Goal: Task Accomplishment & Management: Complete application form

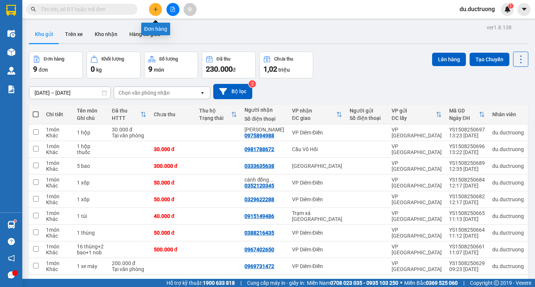
click at [155, 9] on icon "plus" at bounding box center [155, 9] width 5 height 5
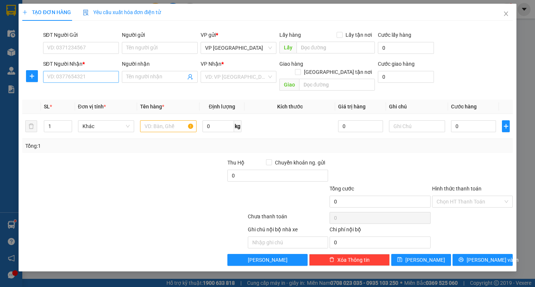
click at [86, 71] on div "SĐT Người Nhận * VD: 0377654321" at bounding box center [81, 73] width 76 height 26
click at [86, 71] on input "SĐT Người Nhận *" at bounding box center [81, 77] width 76 height 12
click at [86, 91] on div "0967882426" at bounding box center [81, 92] width 67 height 8
type input "0967882426"
drag, startPoint x: 162, startPoint y: 122, endPoint x: 168, endPoint y: 124, distance: 6.5
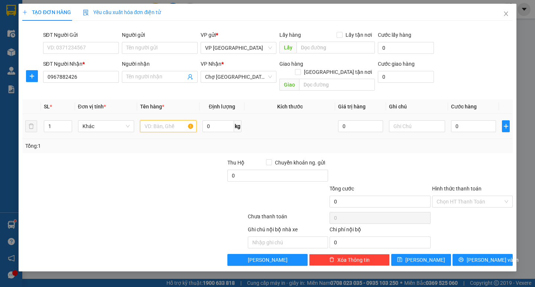
click at [165, 124] on div at bounding box center [168, 126] width 56 height 15
type input "1 kiện"
click at [470, 121] on input "0" at bounding box center [473, 126] width 45 height 12
type input "005"
type input "5"
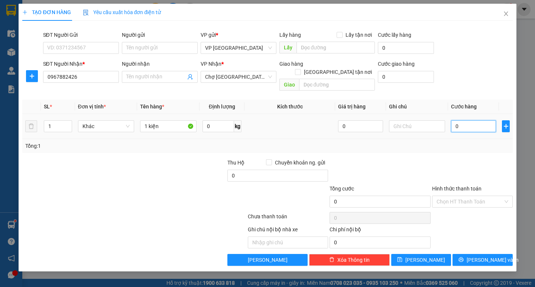
type input "5"
type input "0.050"
type input "50"
click at [482, 256] on span "[PERSON_NAME] và In" at bounding box center [493, 260] width 52 height 8
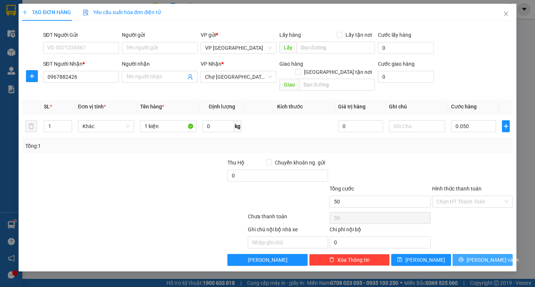
type input "50.000"
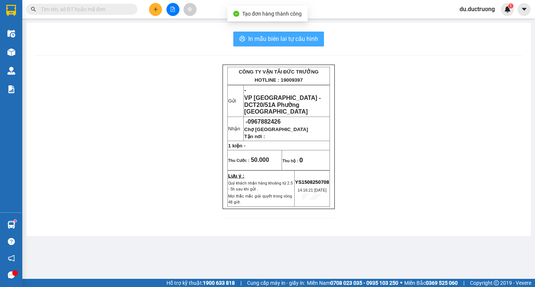
click at [295, 40] on span "In mẫu biên lai tự cấu hình" at bounding box center [283, 38] width 70 height 9
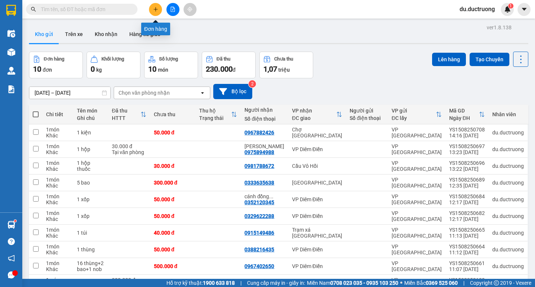
click at [155, 8] on icon "plus" at bounding box center [155, 9] width 5 height 5
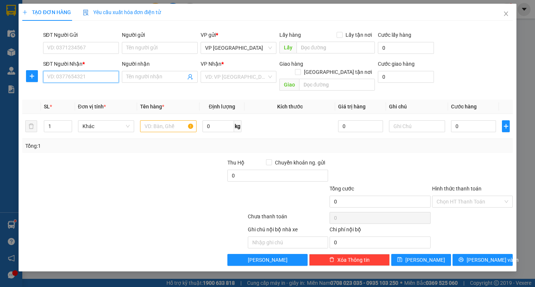
click at [80, 72] on input "SĐT Người Nhận *" at bounding box center [81, 77] width 76 height 12
click at [94, 96] on div "0835130999" at bounding box center [81, 92] width 76 height 12
type input "0835130999"
click at [163, 120] on input "text" at bounding box center [168, 126] width 56 height 12
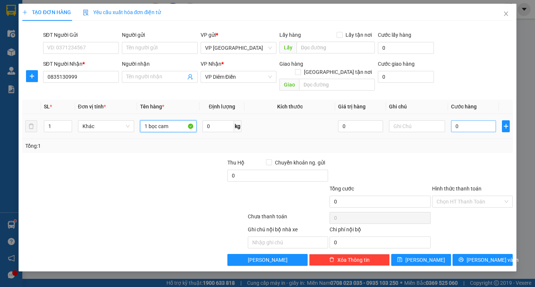
type input "1 bọc cam"
click at [477, 121] on input "0" at bounding box center [473, 126] width 45 height 12
type input "004"
type input "4"
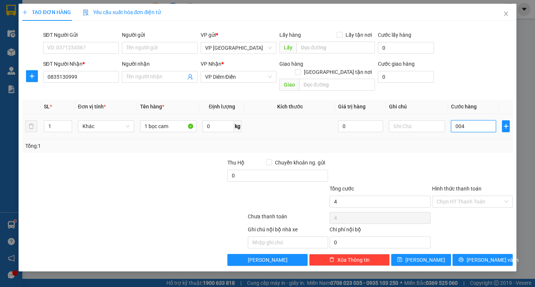
type input "0.040"
type input "40"
type input "40.000"
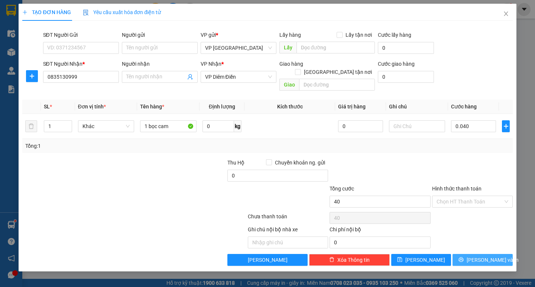
type input "40.000"
click at [496, 256] on span "[PERSON_NAME] và In" at bounding box center [493, 260] width 52 height 8
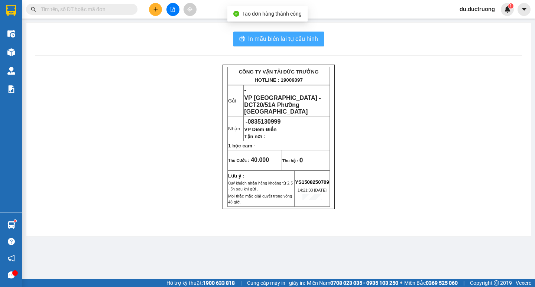
click at [296, 38] on span "In mẫu biên lai tự cấu hình" at bounding box center [283, 38] width 70 height 9
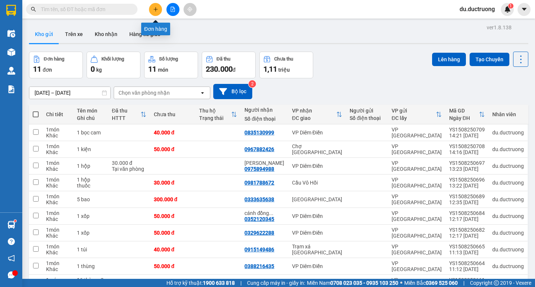
click at [156, 10] on icon "plus" at bounding box center [155, 9] width 5 height 5
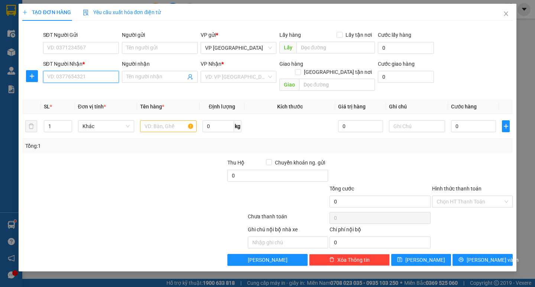
click at [87, 75] on input "SĐT Người Nhận *" at bounding box center [81, 77] width 76 height 12
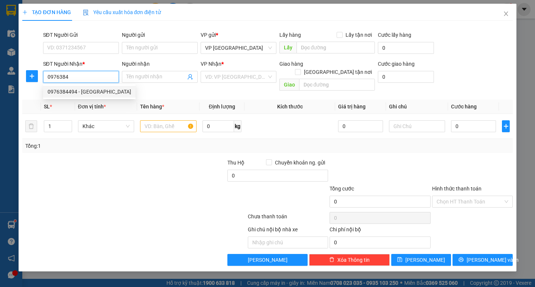
click at [85, 89] on div "0976384494 - [GEOGRAPHIC_DATA]" at bounding box center [90, 92] width 84 height 8
type input "0976384494"
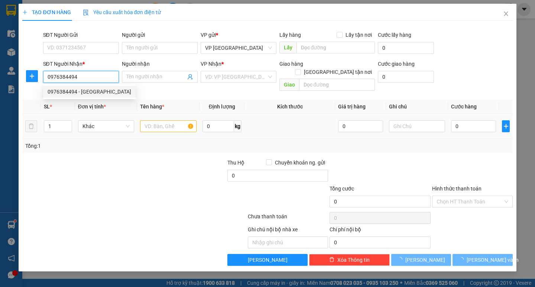
type input "thụy bình"
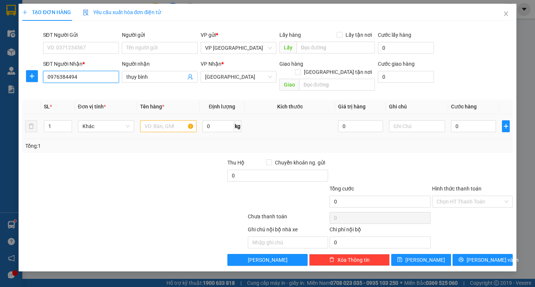
type input "0976384494"
click at [167, 120] on input "text" at bounding box center [168, 126] width 56 height 12
type input "1 bọc cam"
click at [464, 121] on input "0" at bounding box center [473, 126] width 45 height 12
type input "005"
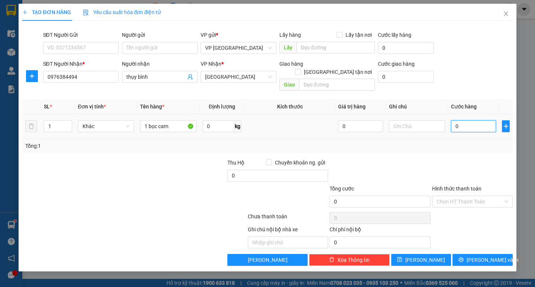
type input "5"
type input "0.050"
type input "50"
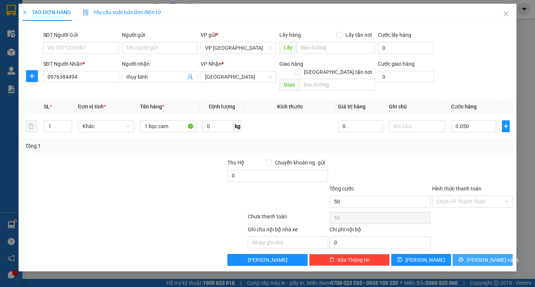
type input "50.000"
click at [489, 256] on span "[PERSON_NAME] và In" at bounding box center [493, 260] width 52 height 8
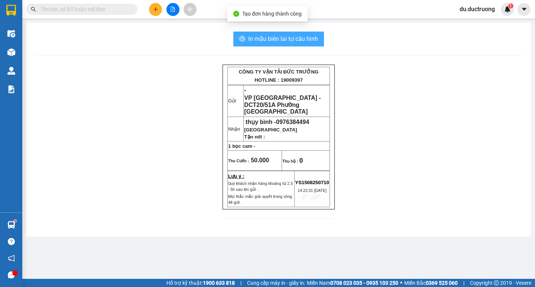
click at [296, 41] on span "In mẫu biên lai tự cấu hình" at bounding box center [283, 38] width 70 height 9
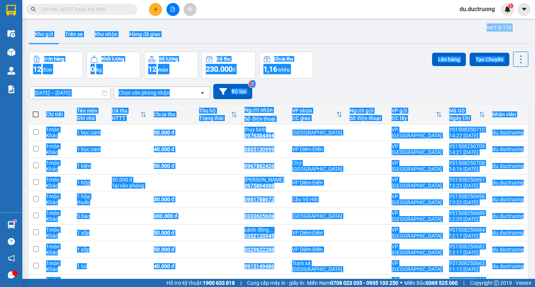
drag, startPoint x: 331, startPoint y: 23, endPoint x: 325, endPoint y: 85, distance: 63.1
click at [325, 85] on div "[DATE] – [DATE] Press the down arrow key to interact with the calendar and sele…" at bounding box center [278, 91] width 499 height 15
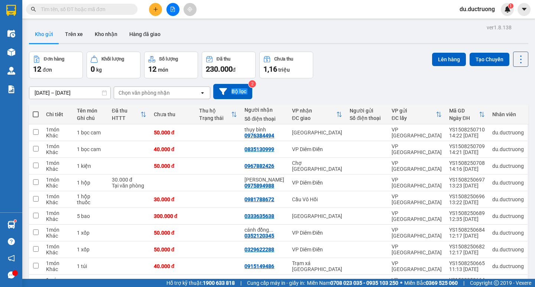
click at [325, 85] on div "[DATE] – [DATE] Press the down arrow key to interact with the calendar and sele…" at bounding box center [278, 91] width 499 height 15
click at [160, 6] on button at bounding box center [155, 9] width 13 height 13
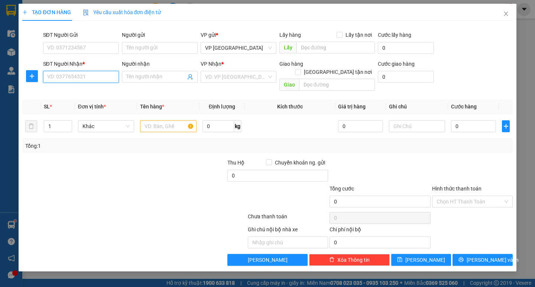
click at [96, 78] on input "SĐT Người Nhận *" at bounding box center [81, 77] width 76 height 12
click at [88, 90] on div "0973888911" at bounding box center [81, 92] width 67 height 8
type input "0973888911"
click at [150, 120] on input "text" at bounding box center [168, 126] width 56 height 12
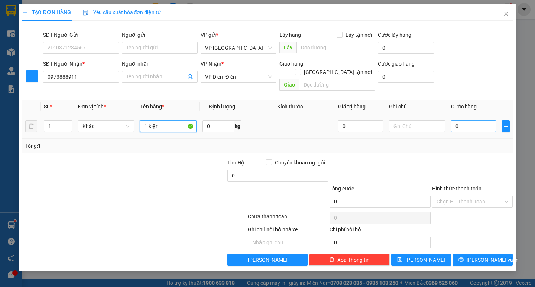
type input "1 kiện"
click at [482, 120] on input "0" at bounding box center [473, 126] width 45 height 12
type input "005"
type input "5"
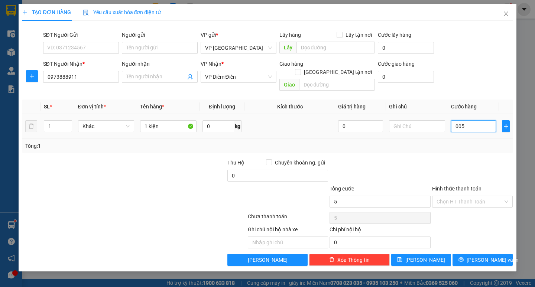
type input "0.050"
type input "50"
click at [489, 256] on span "[PERSON_NAME] và In" at bounding box center [493, 260] width 52 height 8
type input "50.000"
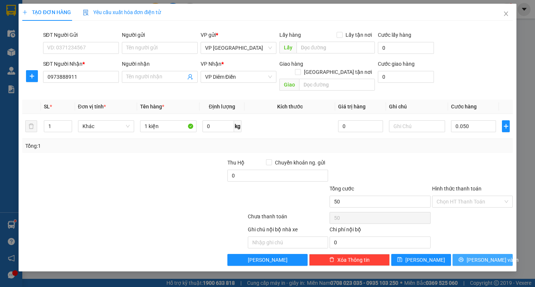
type input "50.000"
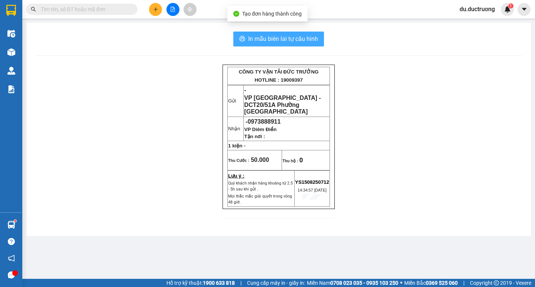
click at [293, 35] on span "In mẫu biên lai tự cấu hình" at bounding box center [283, 38] width 70 height 9
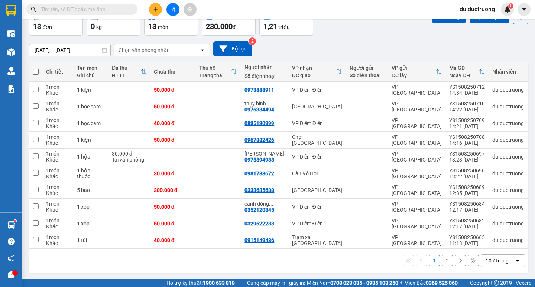
scroll to position [43, 0]
click at [442, 261] on button "2" at bounding box center [447, 260] width 11 height 11
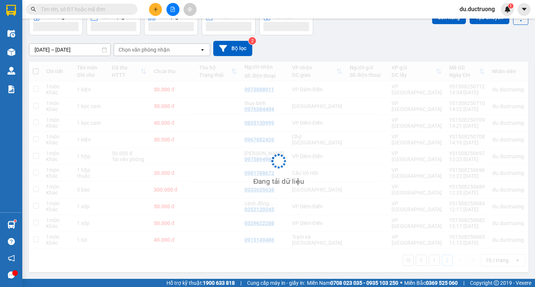
scroll to position [34, 0]
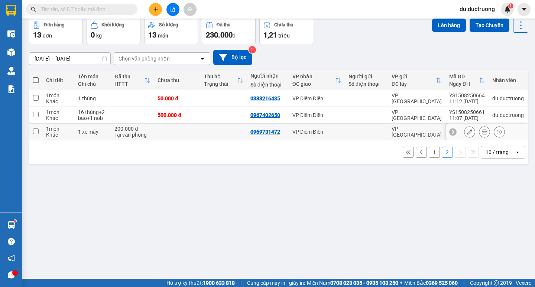
click at [479, 130] on button at bounding box center [484, 132] width 10 height 13
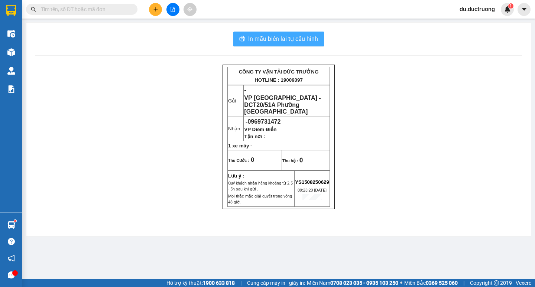
click at [292, 37] on span "In mẫu biên lai tự cấu hình" at bounding box center [283, 38] width 70 height 9
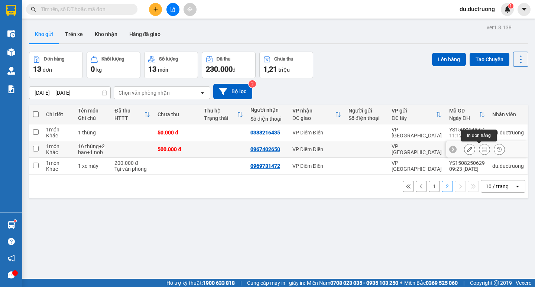
click at [479, 149] on div at bounding box center [484, 149] width 11 height 11
click at [482, 149] on icon at bounding box center [484, 149] width 5 height 5
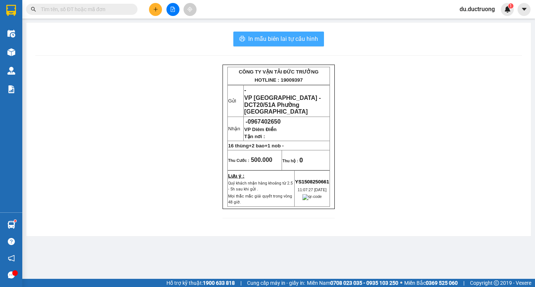
click at [286, 42] on span "In mẫu biên lai tự cấu hình" at bounding box center [283, 38] width 70 height 9
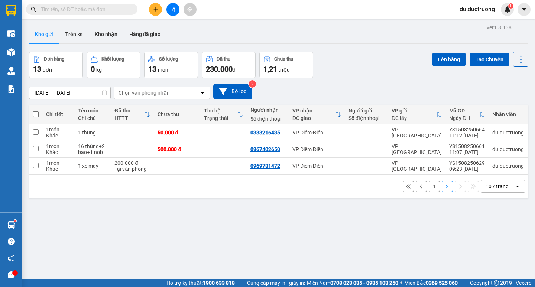
click at [429, 189] on button "1" at bounding box center [434, 186] width 11 height 11
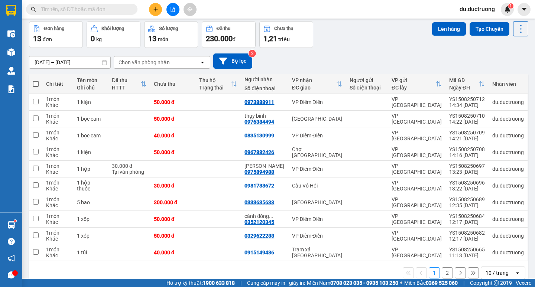
scroll to position [43, 0]
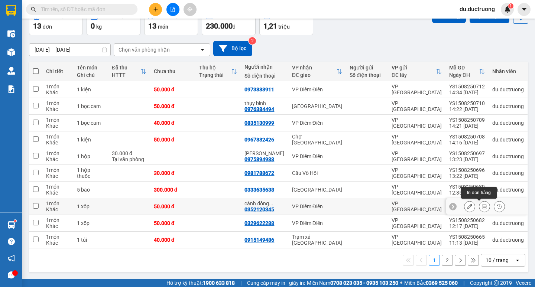
click at [482, 204] on icon at bounding box center [484, 206] width 5 height 5
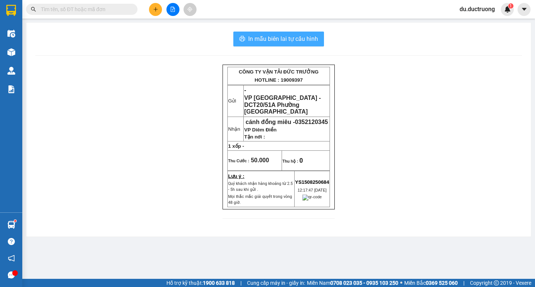
click at [275, 39] on span "In mẫu biên lai tự cấu hình" at bounding box center [283, 38] width 70 height 9
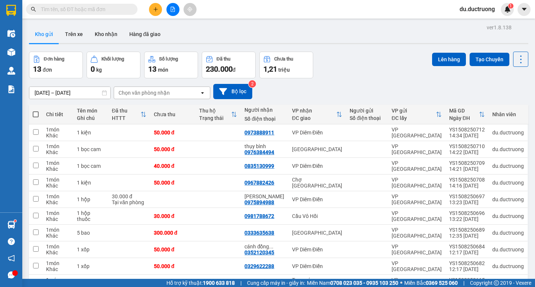
click at [155, 8] on icon "plus" at bounding box center [155, 9] width 5 height 5
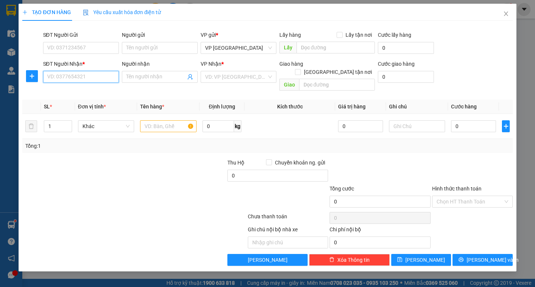
click at [98, 74] on input "SĐT Người Nhận *" at bounding box center [81, 77] width 76 height 12
click at [75, 92] on div "0973208627" at bounding box center [81, 92] width 67 height 8
type input "0973208627"
click at [148, 120] on input "text" at bounding box center [168, 126] width 56 height 12
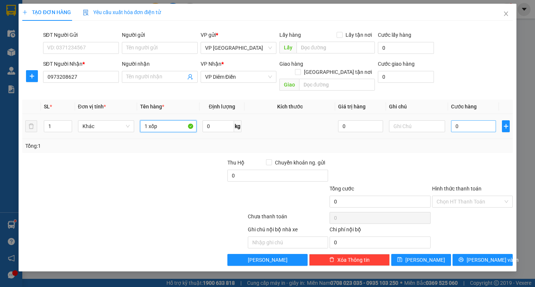
type input "1 xốp"
click at [461, 120] on input "0" at bounding box center [473, 126] width 45 height 12
type input "005"
type input "5"
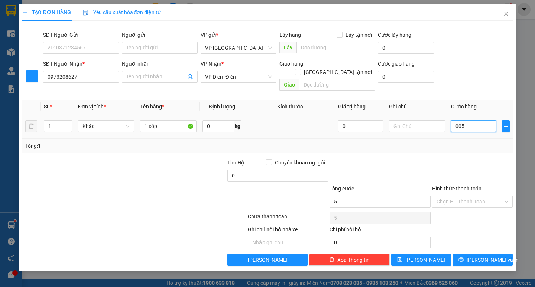
type input "0.050"
type input "50"
click at [476, 196] on input "Hình thức thanh toán" at bounding box center [470, 201] width 67 height 11
type input "50.000"
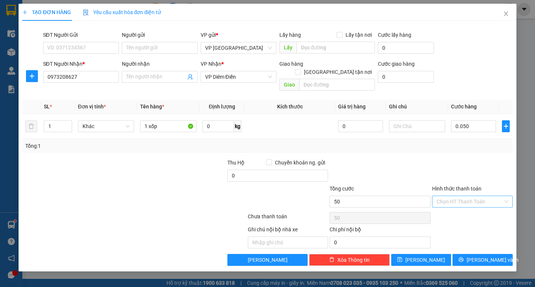
type input "50.000"
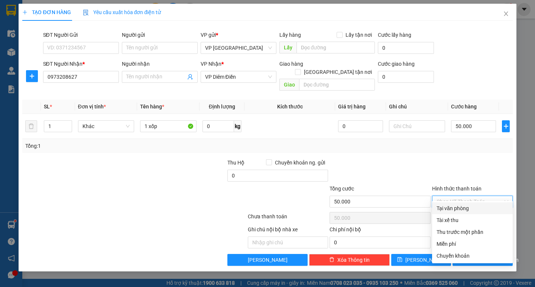
click at [442, 207] on div "Tại văn phòng" at bounding box center [473, 208] width 72 height 8
type input "0"
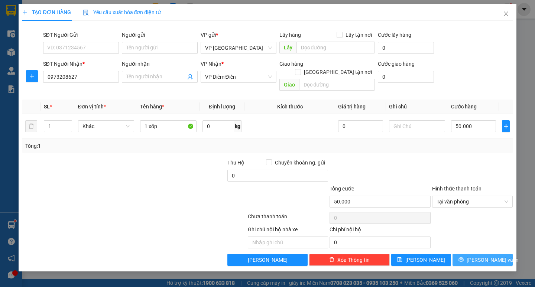
click at [476, 254] on button "[PERSON_NAME] và In" at bounding box center [483, 260] width 60 height 12
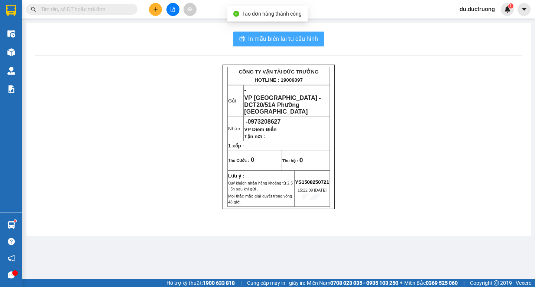
click at [297, 39] on span "In mẫu biên lai tự cấu hình" at bounding box center [283, 38] width 70 height 9
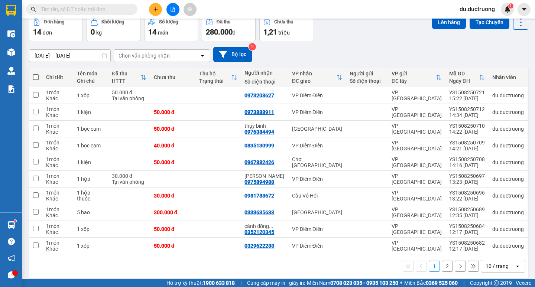
scroll to position [40, 0]
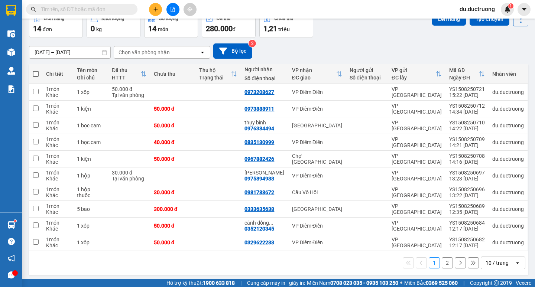
click at [443, 263] on button "2" at bounding box center [447, 262] width 11 height 11
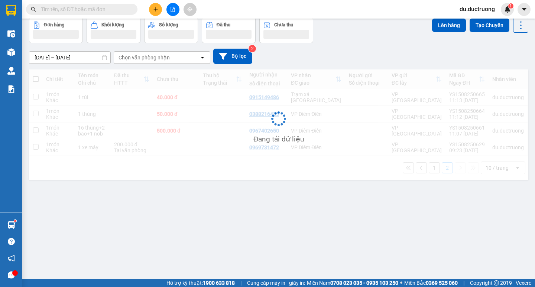
scroll to position [34, 0]
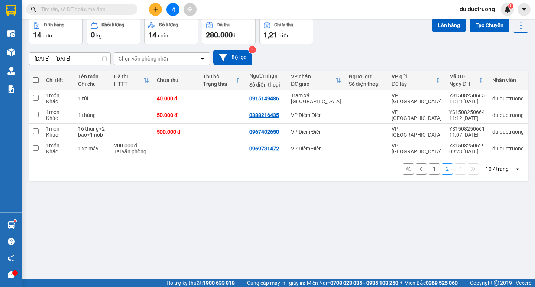
click at [430, 172] on button "1" at bounding box center [434, 168] width 11 height 11
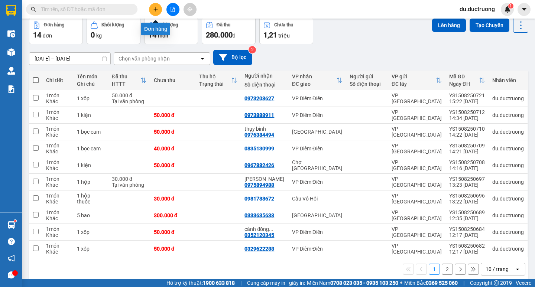
click at [156, 8] on icon "plus" at bounding box center [155, 9] width 5 height 5
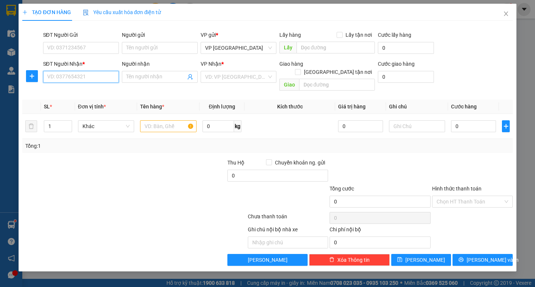
click at [107, 72] on input "SĐT Người Nhận *" at bounding box center [81, 77] width 76 height 12
click at [71, 90] on div "0782333789" at bounding box center [81, 92] width 67 height 8
type input "0782333789"
click at [166, 120] on input "text" at bounding box center [168, 126] width 56 height 12
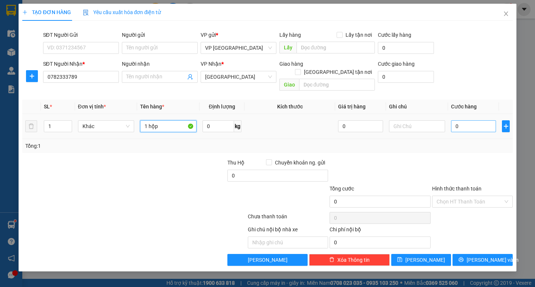
type input "1 hộp"
click at [464, 122] on input "0" at bounding box center [473, 126] width 45 height 12
type input "003"
type input "3"
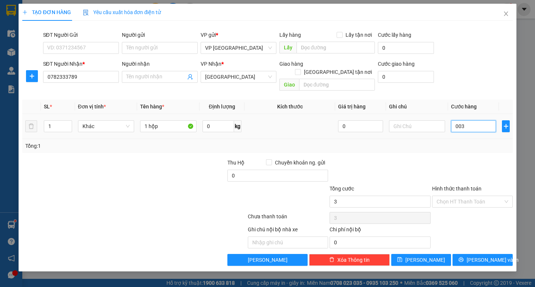
type input "0.030"
type input "30"
click at [471, 196] on input "Hình thức thanh toán" at bounding box center [470, 201] width 67 height 11
type input "30.000"
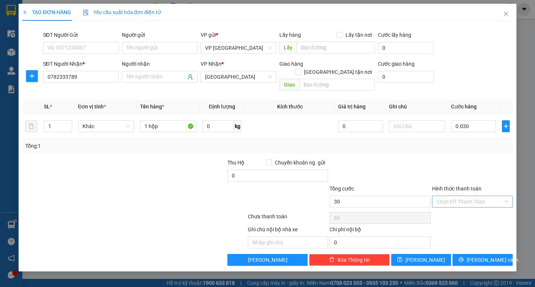
type input "30.000"
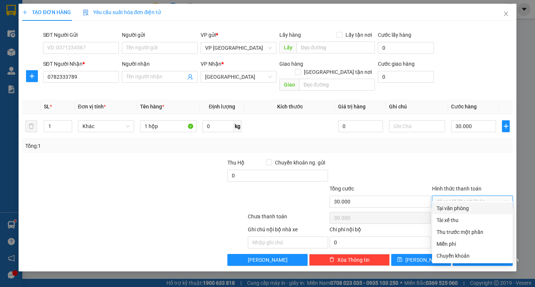
click at [468, 208] on div "Tại văn phòng" at bounding box center [473, 208] width 72 height 8
type input "0"
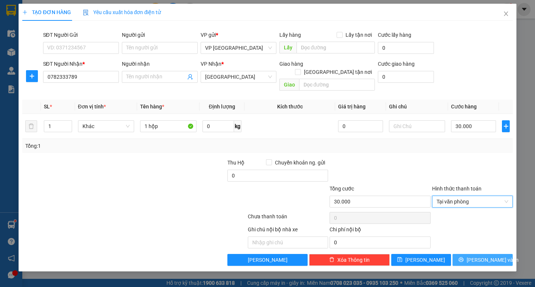
click at [478, 256] on span "[PERSON_NAME] và In" at bounding box center [493, 260] width 52 height 8
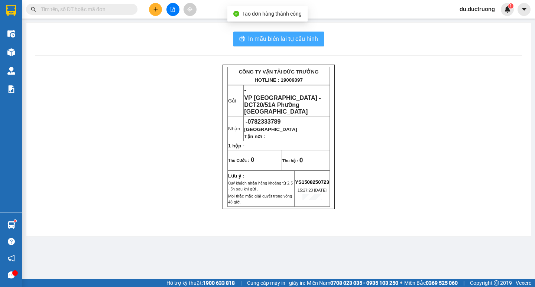
click at [295, 36] on span "In mẫu biên lai tự cấu hình" at bounding box center [283, 38] width 70 height 9
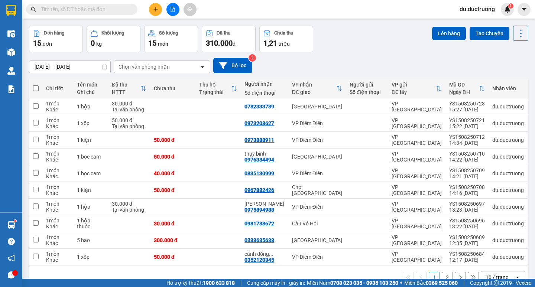
scroll to position [26, 0]
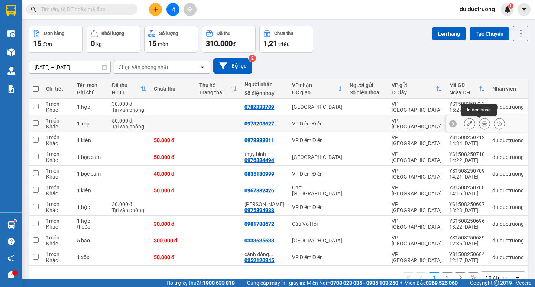
click at [482, 123] on icon at bounding box center [484, 123] width 5 height 5
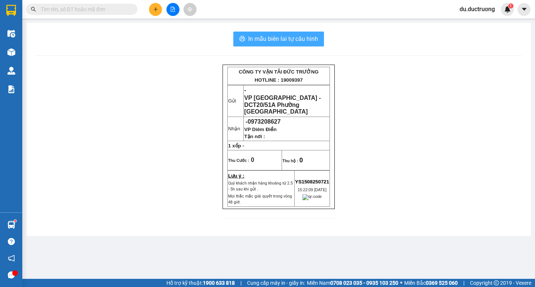
drag, startPoint x: 294, startPoint y: 35, endPoint x: 312, endPoint y: 42, distance: 19.6
click at [293, 35] on span "In mẫu biên lai tự cấu hình" at bounding box center [283, 38] width 70 height 9
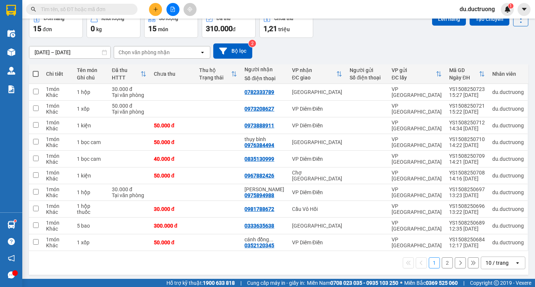
scroll to position [43, 0]
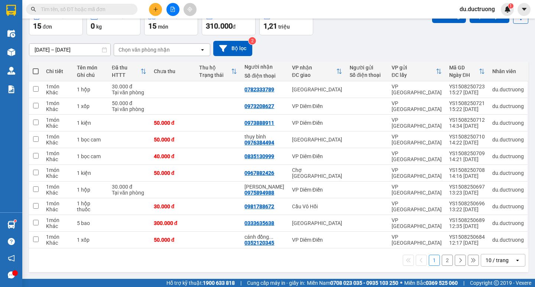
click at [442, 260] on button "2" at bounding box center [447, 260] width 11 height 11
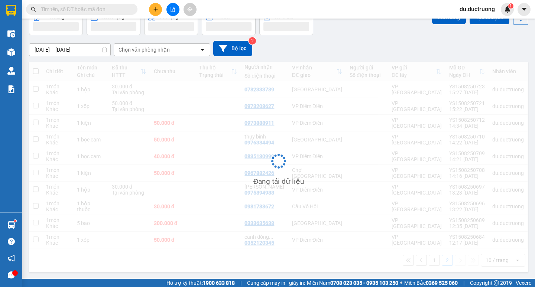
scroll to position [34, 0]
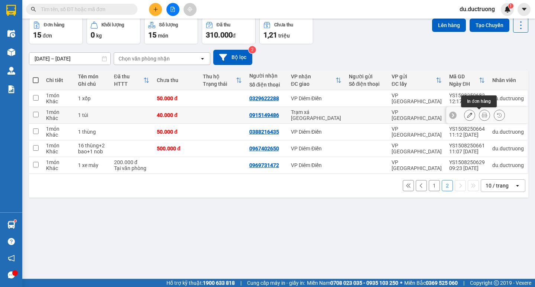
click at [482, 113] on icon at bounding box center [484, 115] width 5 height 5
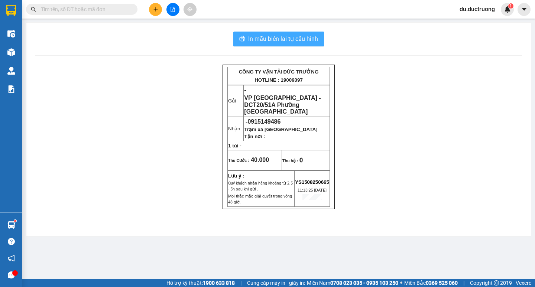
drag, startPoint x: 260, startPoint y: 38, endPoint x: 271, endPoint y: 44, distance: 12.4
click at [261, 38] on span "In mẫu biên lai tự cấu hình" at bounding box center [283, 38] width 70 height 9
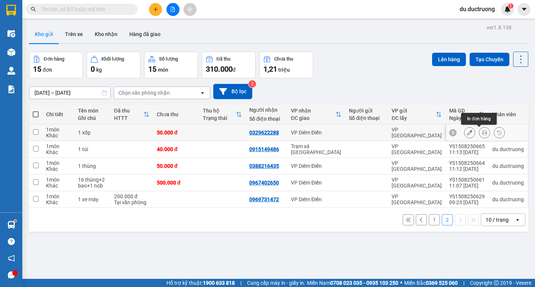
click at [482, 132] on icon at bounding box center [484, 132] width 5 height 5
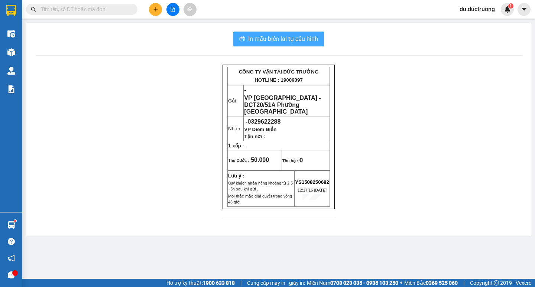
click at [283, 37] on span "In mẫu biên lai tự cấu hình" at bounding box center [283, 38] width 70 height 9
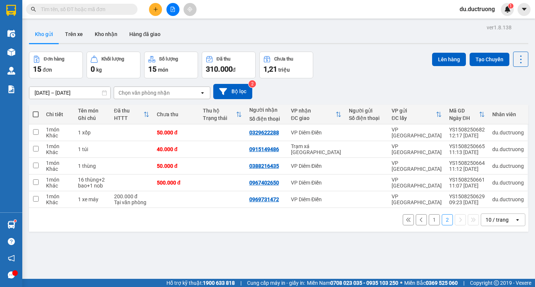
click at [429, 219] on button "1" at bounding box center [434, 219] width 11 height 11
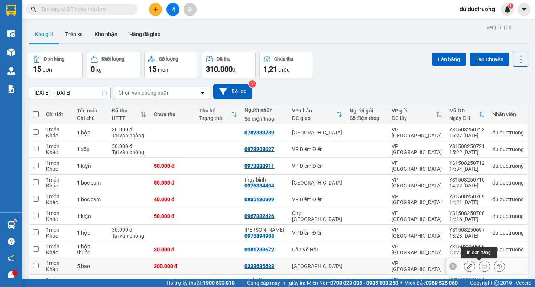
click at [482, 265] on icon at bounding box center [484, 266] width 5 height 5
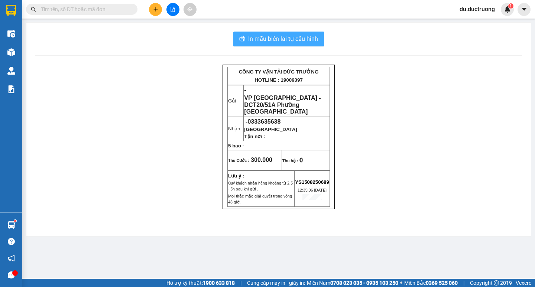
click at [284, 42] on span "In mẫu biên lai tự cấu hình" at bounding box center [283, 38] width 70 height 9
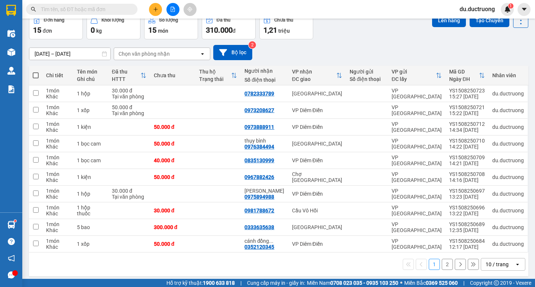
scroll to position [43, 0]
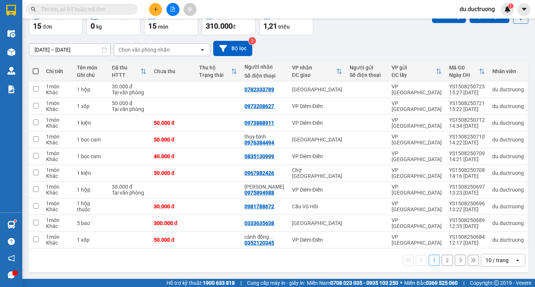
click at [443, 261] on button "2" at bounding box center [447, 260] width 11 height 11
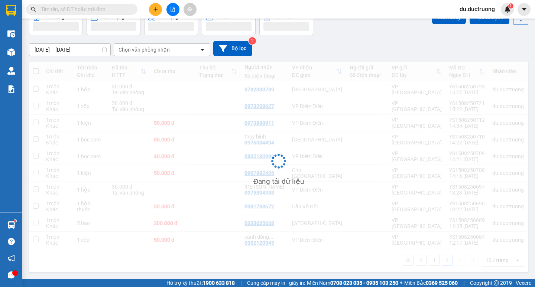
scroll to position [34, 0]
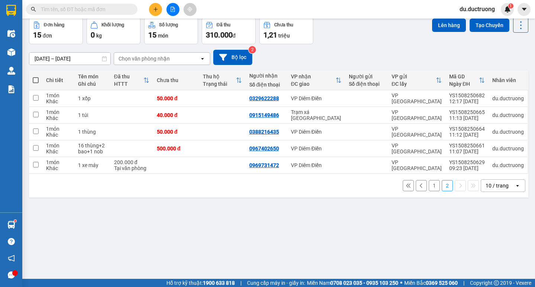
click at [429, 183] on button "1" at bounding box center [434, 185] width 11 height 11
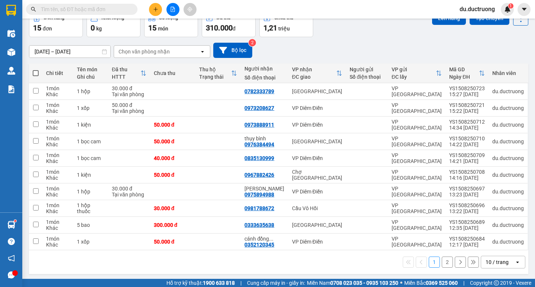
scroll to position [43, 0]
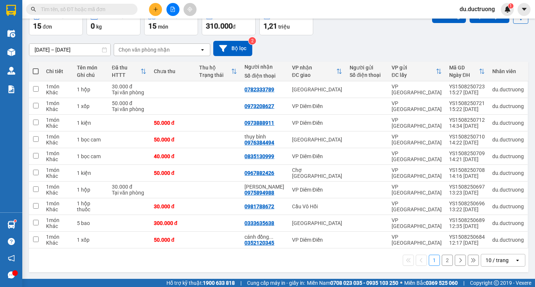
click at [444, 260] on button "2" at bounding box center [447, 260] width 11 height 11
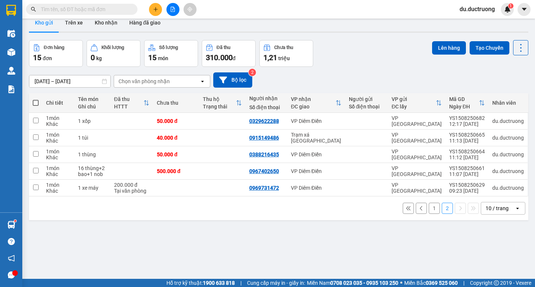
scroll to position [0, 0]
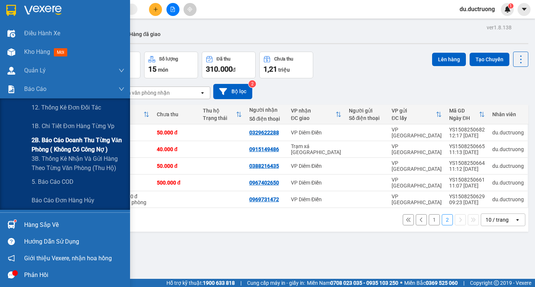
click at [72, 146] on span "2B. Báo cáo doanh thu từng văn phòng ( không có công nợ )" at bounding box center [78, 145] width 93 height 19
